Goal: Book appointment/travel/reservation

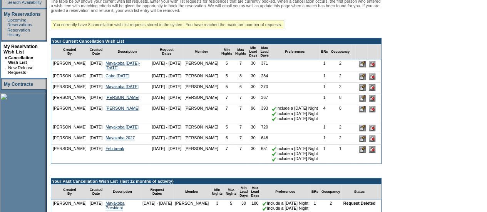
scroll to position [187, 0]
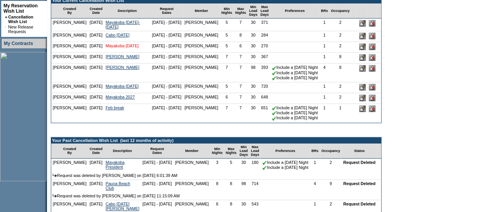
click at [127, 48] on link "Mayakoba [DATE]" at bounding box center [121, 45] width 33 height 5
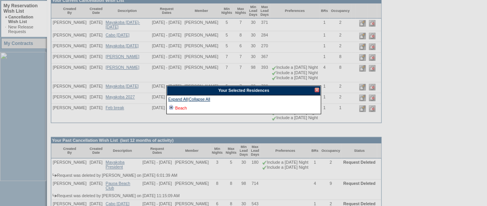
click at [182, 108] on link "Beach" at bounding box center [181, 108] width 12 height 5
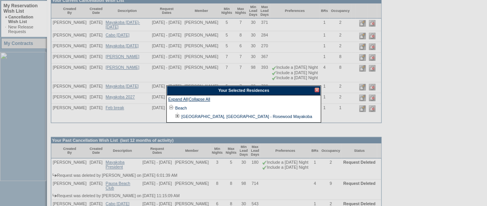
click at [317, 90] on div at bounding box center [316, 90] width 5 height 5
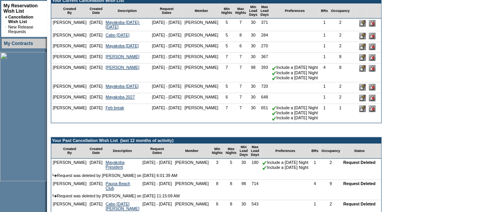
click at [317, 80] on nobr "Include a [DATE] Night" at bounding box center [295, 77] width 46 height 5
click at [220, 53] on td "5" at bounding box center [227, 47] width 14 height 11
click at [377, 53] on td at bounding box center [372, 47] width 10 height 11
click at [375, 50] on input "image" at bounding box center [372, 46] width 7 height 7
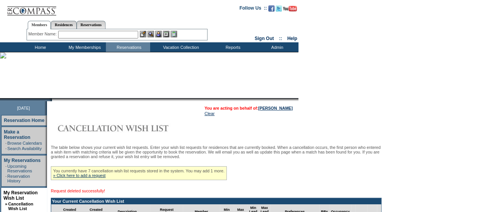
scroll to position [176, 0]
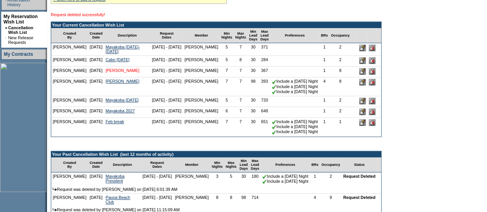
click at [115, 73] on link "[PERSON_NAME]" at bounding box center [122, 70] width 34 height 5
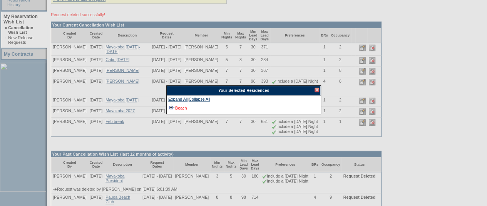
click at [183, 109] on link "Beach" at bounding box center [181, 108] width 12 height 5
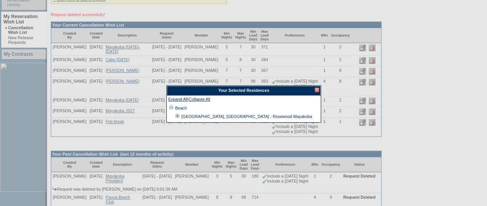
click at [318, 91] on div at bounding box center [316, 90] width 5 height 5
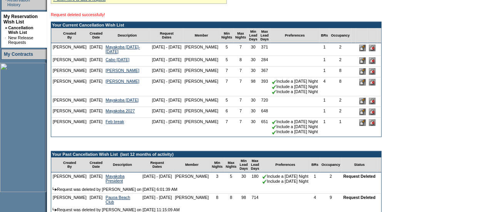
drag, startPoint x: 147, startPoint y: 77, endPoint x: 174, endPoint y: 80, distance: 27.1
click at [174, 73] on nobr "[DATE] - [DATE]" at bounding box center [167, 70] width 30 height 5
click at [375, 75] on input "image" at bounding box center [372, 71] width 7 height 7
